Goal: Complete application form: Complete application form

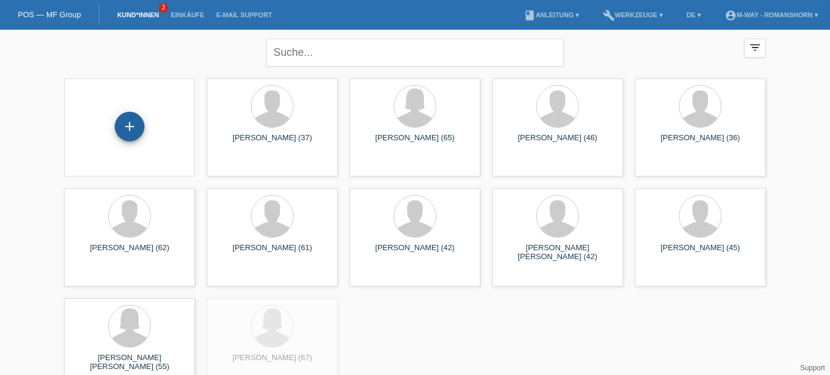
click at [143, 123] on div "+" at bounding box center [129, 127] width 29 height 20
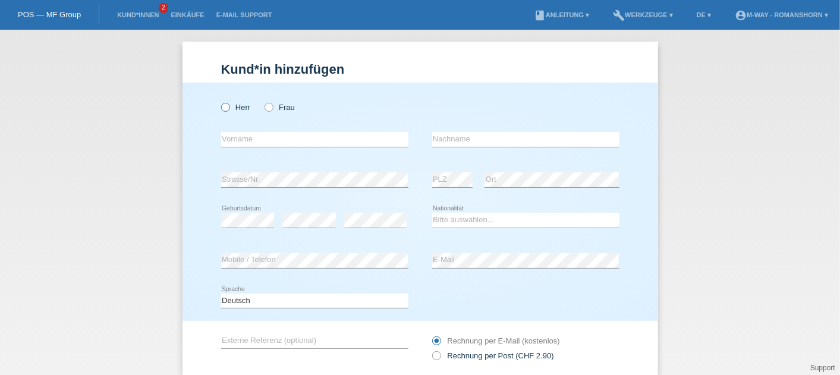
click at [225, 106] on label "Herr" at bounding box center [236, 107] width 30 height 9
click at [225, 106] on input "Herr" at bounding box center [225, 107] width 8 height 8
radio input "true"
click at [251, 140] on input "text" at bounding box center [314, 139] width 187 height 15
click at [375, 99] on div "Herr Frau" at bounding box center [314, 107] width 187 height 24
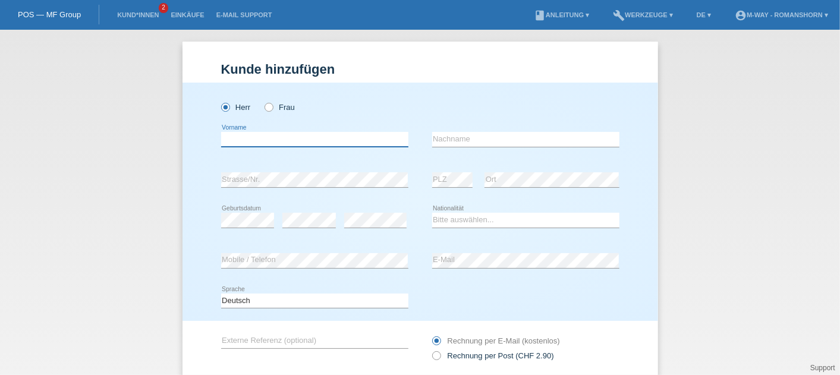
click at [351, 137] on input "text" at bounding box center [314, 139] width 187 height 15
click at [353, 99] on div "Herr Frau" at bounding box center [314, 107] width 187 height 24
click at [295, 137] on input "text" at bounding box center [314, 139] width 187 height 15
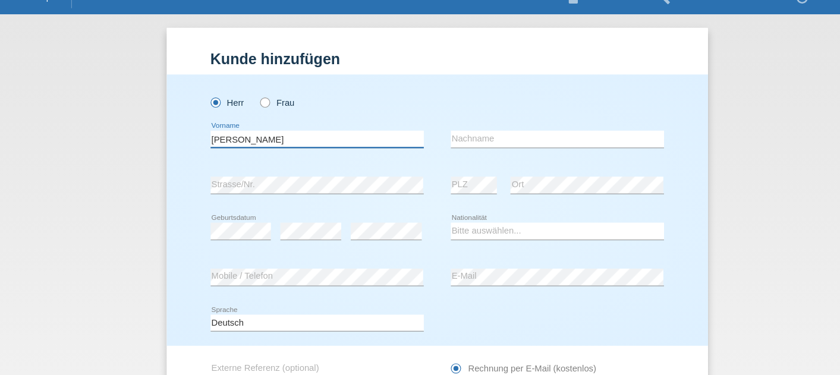
type input "[PERSON_NAME]"
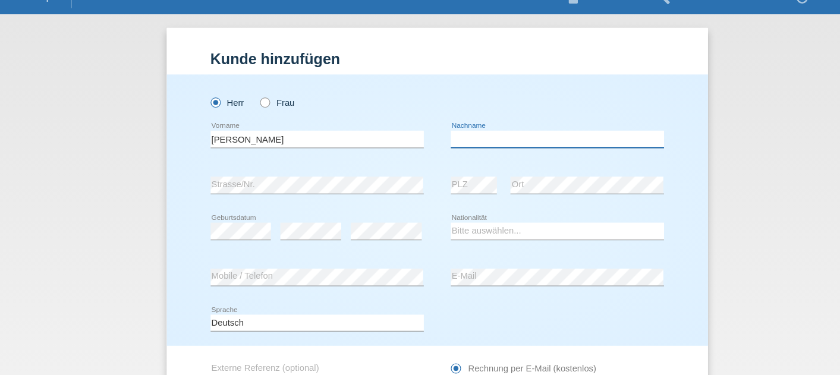
click at [459, 141] on input "text" at bounding box center [525, 139] width 187 height 15
type input "[PERSON_NAME]"
click at [432, 191] on div "error PLZ" at bounding box center [452, 180] width 41 height 40
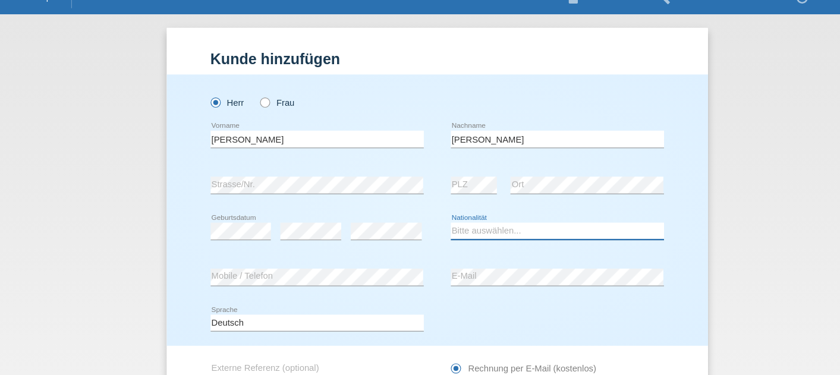
click at [466, 219] on select "Bitte auswählen... Schweiz Deutschland Liechtenstein Österreich ------------ Af…" at bounding box center [525, 220] width 187 height 14
select select "CH"
click at [432, 213] on select "Bitte auswählen... Schweiz Deutschland Liechtenstein Österreich ------------ Af…" at bounding box center [525, 220] width 187 height 14
click at [512, 296] on div "Deutsch Français Italiano English error Sprache" at bounding box center [420, 301] width 398 height 40
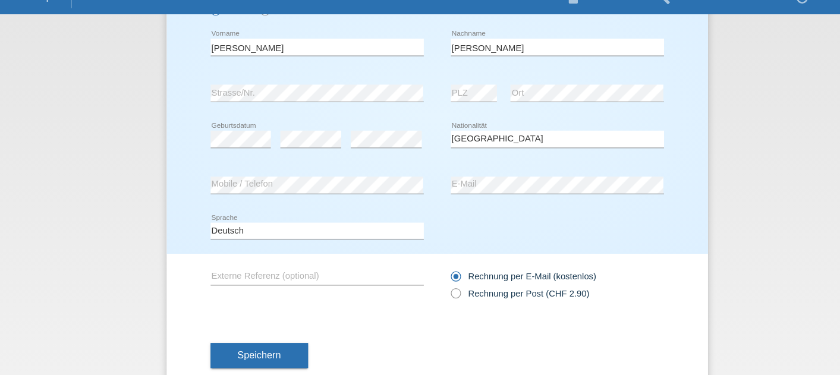
scroll to position [51, 0]
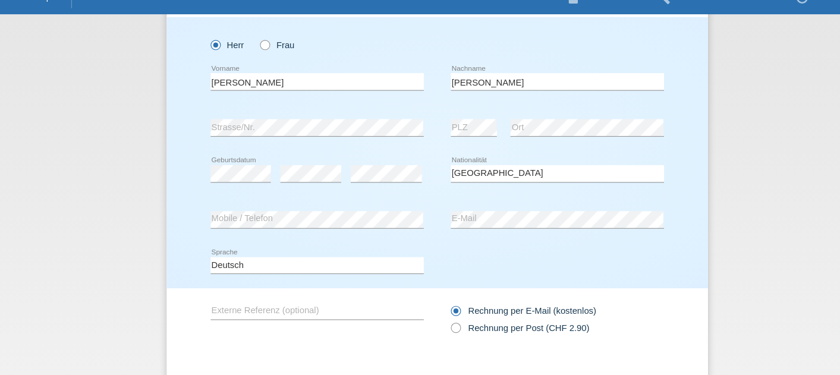
click at [331, 147] on div "error Strasse/Nr." at bounding box center [314, 129] width 187 height 40
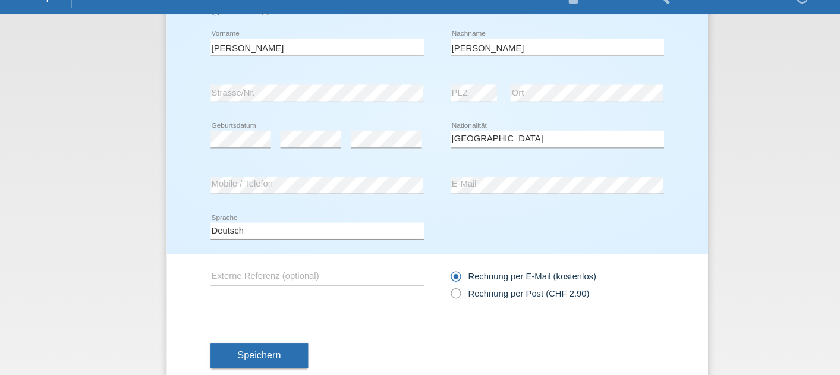
scroll to position [0, 0]
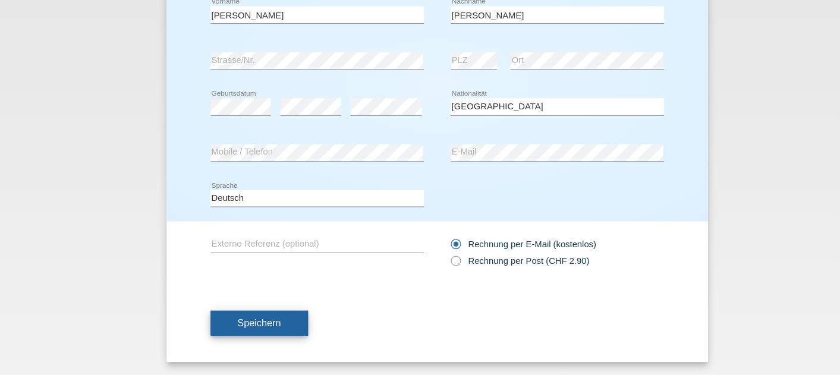
click at [261, 326] on span "Speichern" at bounding box center [264, 330] width 38 height 10
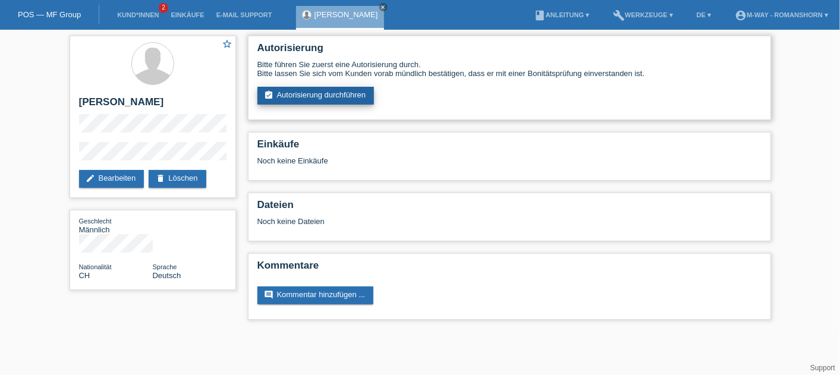
click at [310, 91] on link "assignment_turned_in Autorisierung durchführen" at bounding box center [315, 96] width 117 height 18
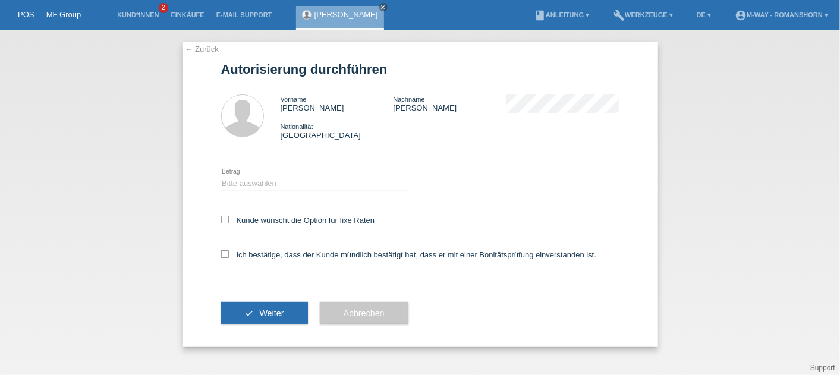
click at [275, 170] on div "Bitte auswählen CHF 1.00 - CHF 499.00 CHF 500.00 - CHF 1'999.00 CHF 2'000.00 - …" at bounding box center [314, 184] width 187 height 40
click at [257, 191] on icon at bounding box center [314, 191] width 187 height 1
click at [289, 187] on select "Bitte auswählen CHF 1.00 - CHF 499.00 CHF 500.00 - CHF 1'999.00 CHF 2'000.00 - …" at bounding box center [314, 183] width 187 height 14
select select "3"
click at [221, 177] on select "Bitte auswählen CHF 1.00 - CHF 499.00 CHF 500.00 - CHF 1'999.00 CHF 2'000.00 - …" at bounding box center [314, 183] width 187 height 14
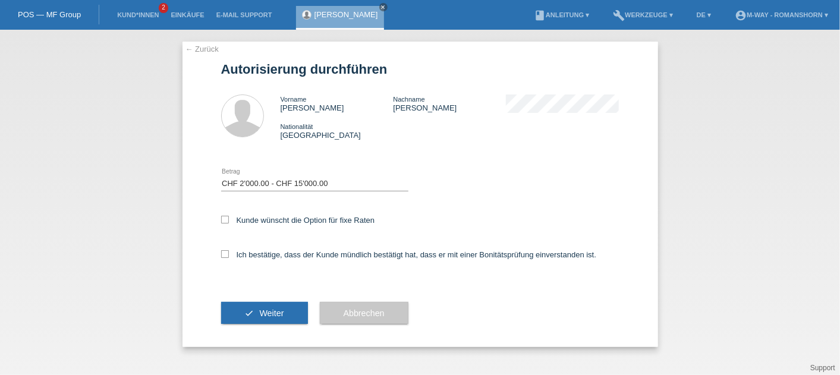
click at [414, 186] on div "Bitte auswählen CHF 1.00 - CHF 499.00 CHF 500.00 - CHF 1'999.00 CHF 2'000.00 - …" at bounding box center [420, 184] width 398 height 40
click at [302, 186] on select "Bitte auswählen CHF 1.00 - CHF 499.00 CHF 500.00 - CHF 1'999.00 CHF 2'000.00 - …" at bounding box center [314, 183] width 187 height 14
click at [484, 203] on div "Bitte auswählen CHF 1.00 - CHF 499.00 CHF 500.00 - CHF 1'999.00 CHF 2'000.00 - …" at bounding box center [420, 184] width 398 height 40
click at [232, 218] on label "Kunde wünscht die Option für fixe Raten" at bounding box center [298, 220] width 154 height 9
click at [229, 218] on input "Kunde wünscht die Option für fixe Raten" at bounding box center [225, 220] width 8 height 8
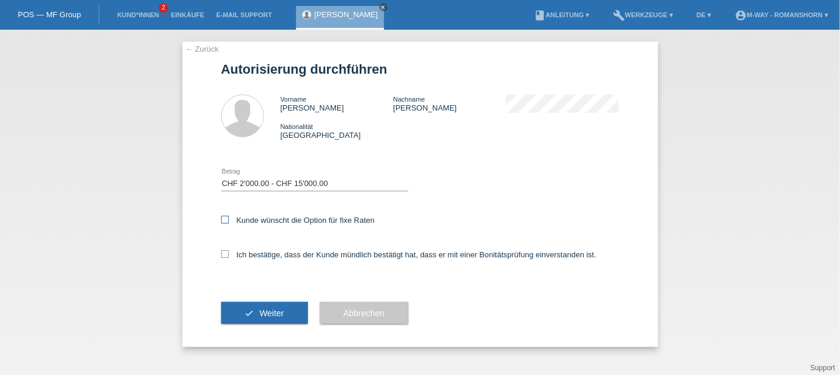
checkbox input "true"
click at [227, 256] on icon at bounding box center [225, 254] width 8 height 8
click at [227, 256] on input "Ich bestätige, dass der Kunde mündlich bestätigt hat, dass er mit einer Bonität…" at bounding box center [225, 254] width 8 height 8
checkbox input "true"
click at [274, 309] on span "Weiter" at bounding box center [271, 314] width 24 height 10
